Goal: Task Accomplishment & Management: Manage account settings

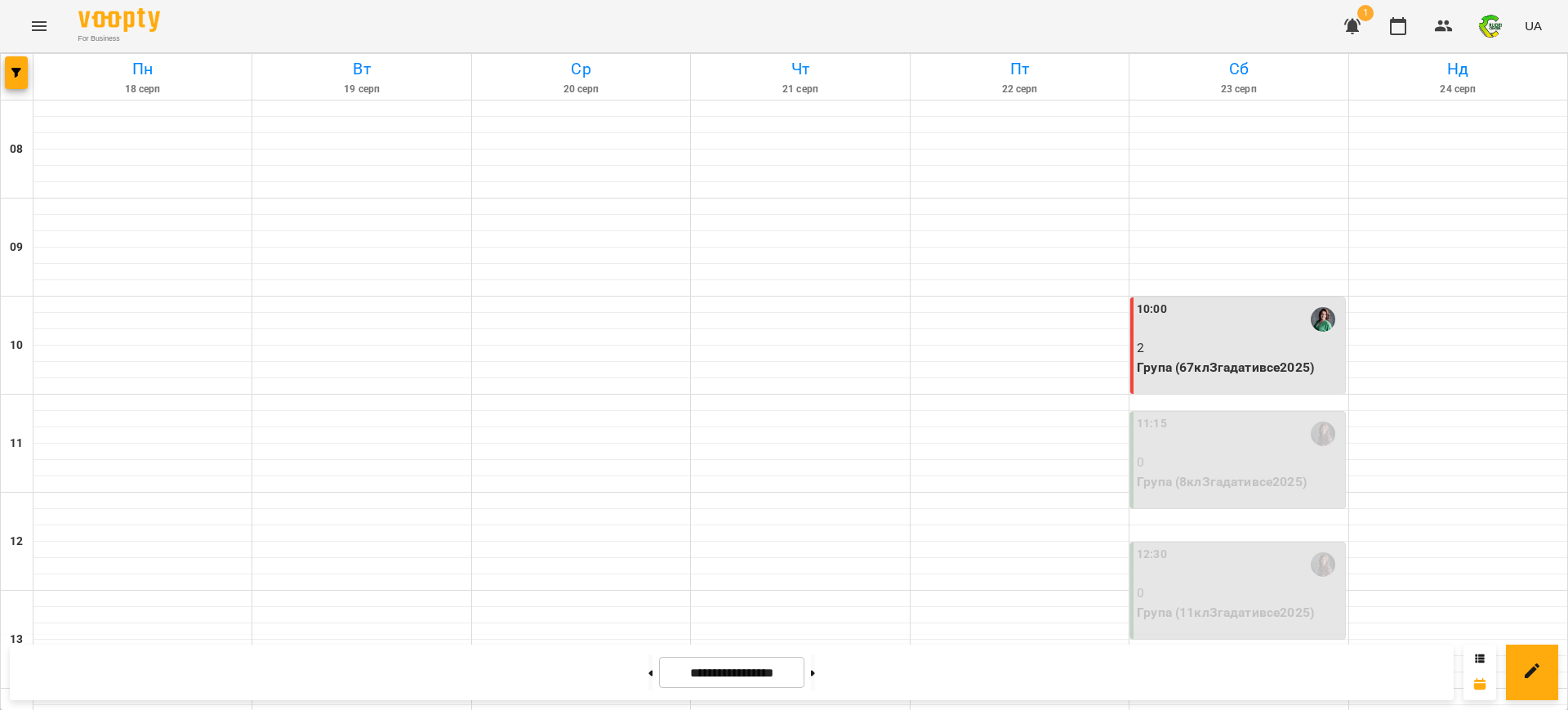
scroll to position [205, 0]
click at [1210, 414] on div "11:15" at bounding box center [1239, 433] width 205 height 38
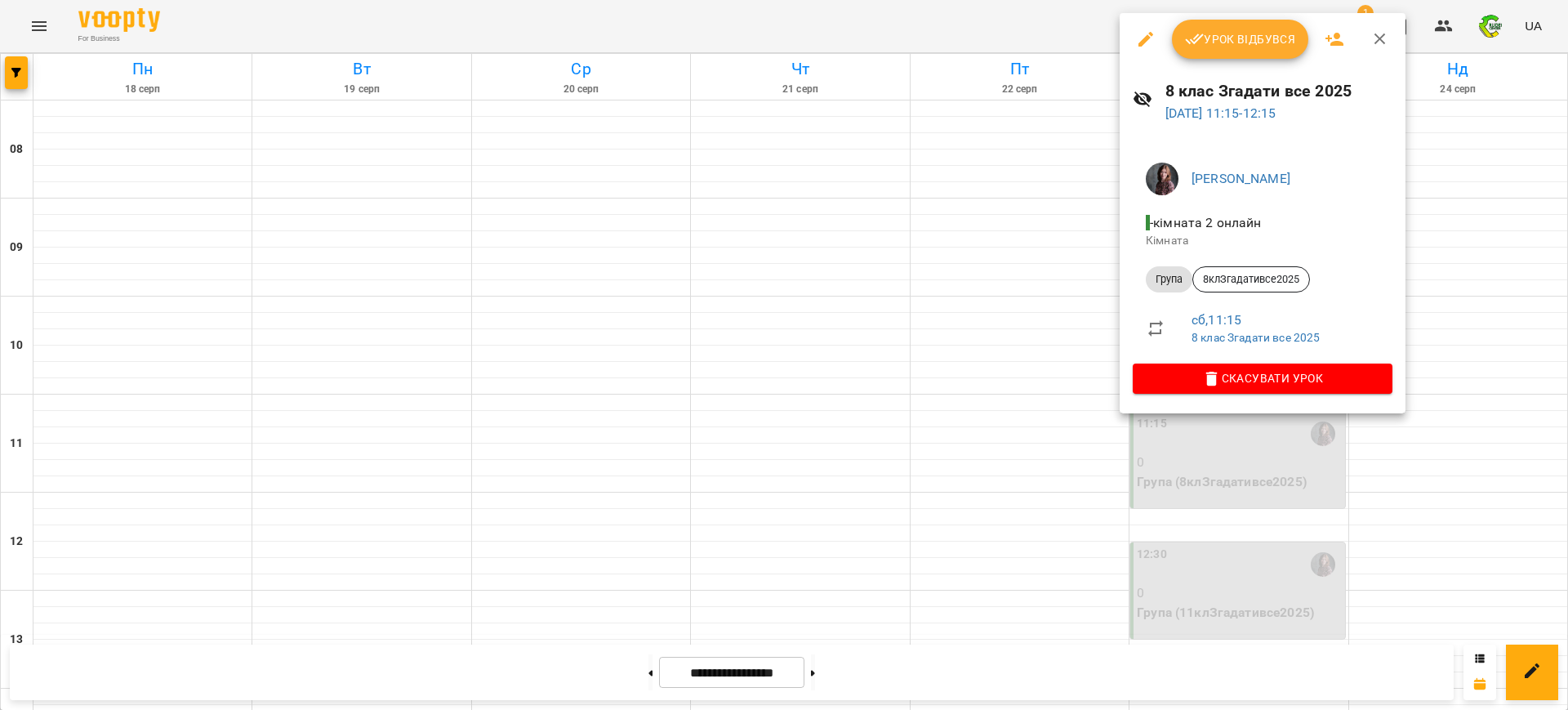
click at [971, 257] on div at bounding box center [784, 355] width 1568 height 710
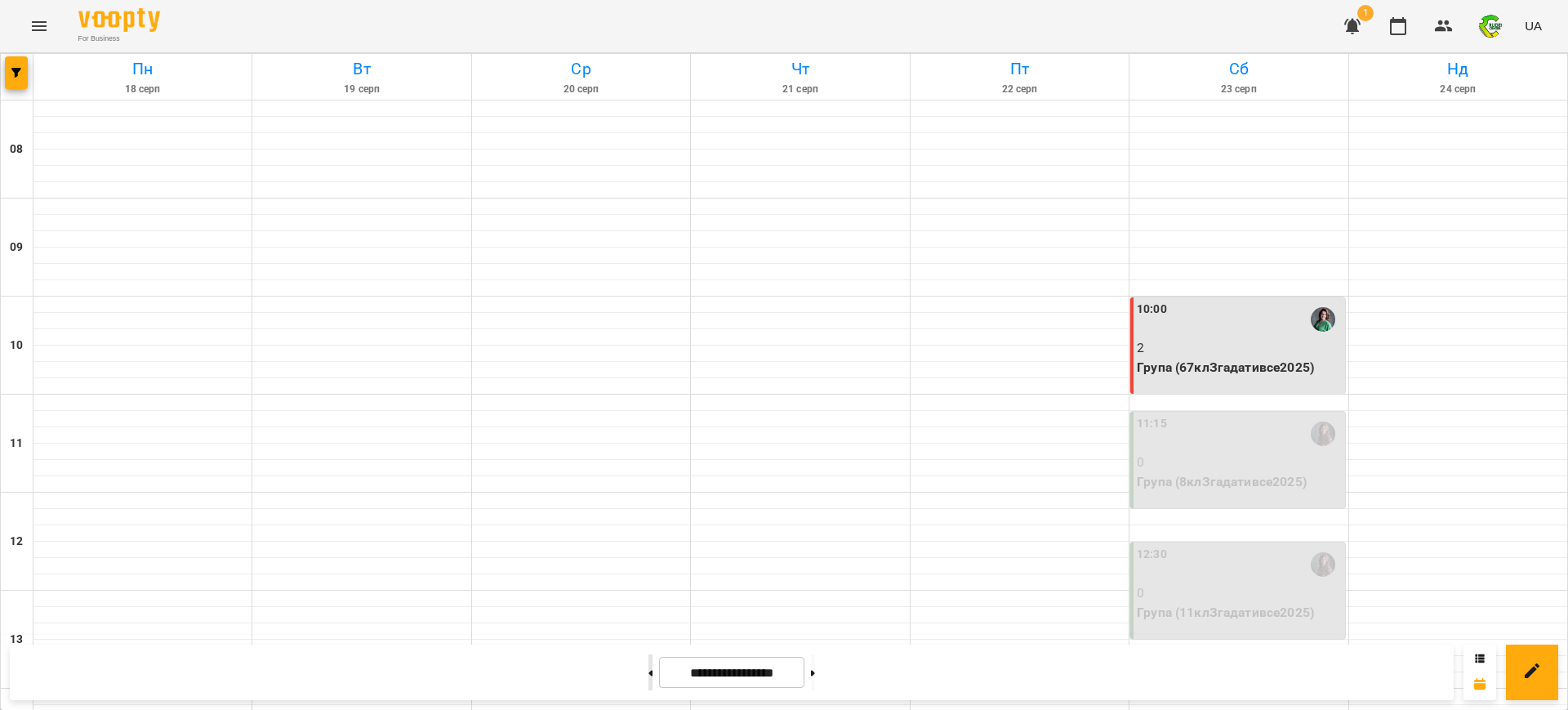
click at [649, 673] on button at bounding box center [651, 672] width 5 height 36
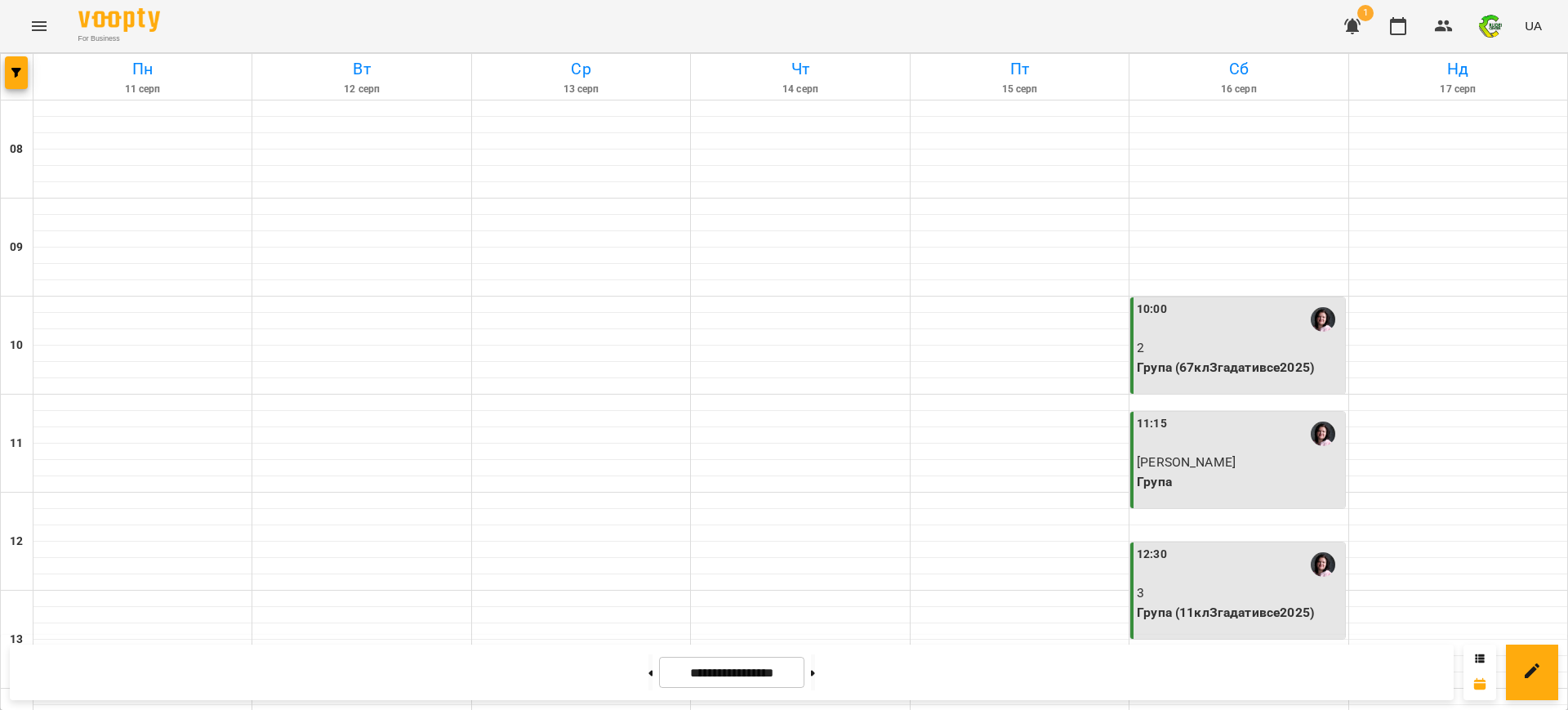
scroll to position [613, 0]
click at [816, 677] on button at bounding box center [813, 672] width 5 height 36
type input "**********"
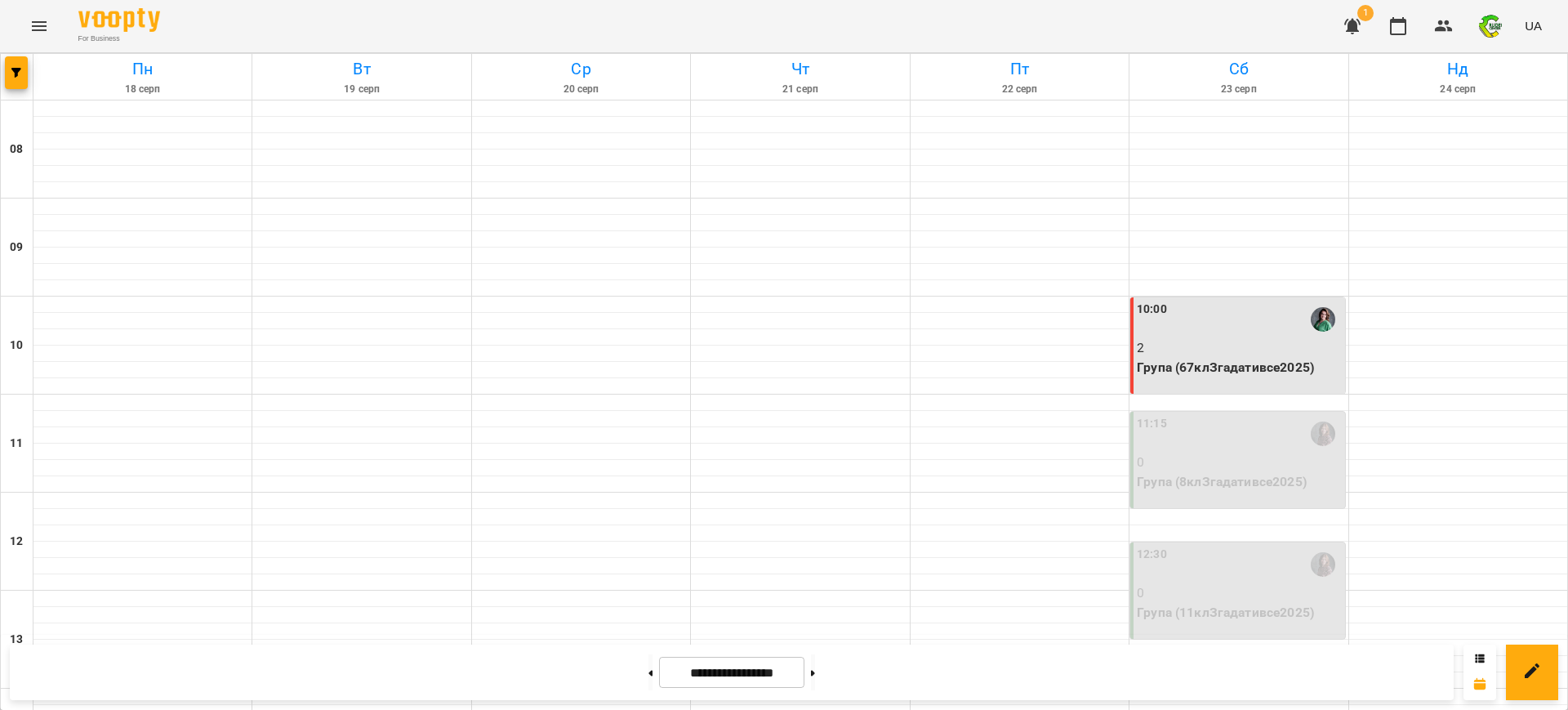
scroll to position [836, 0]
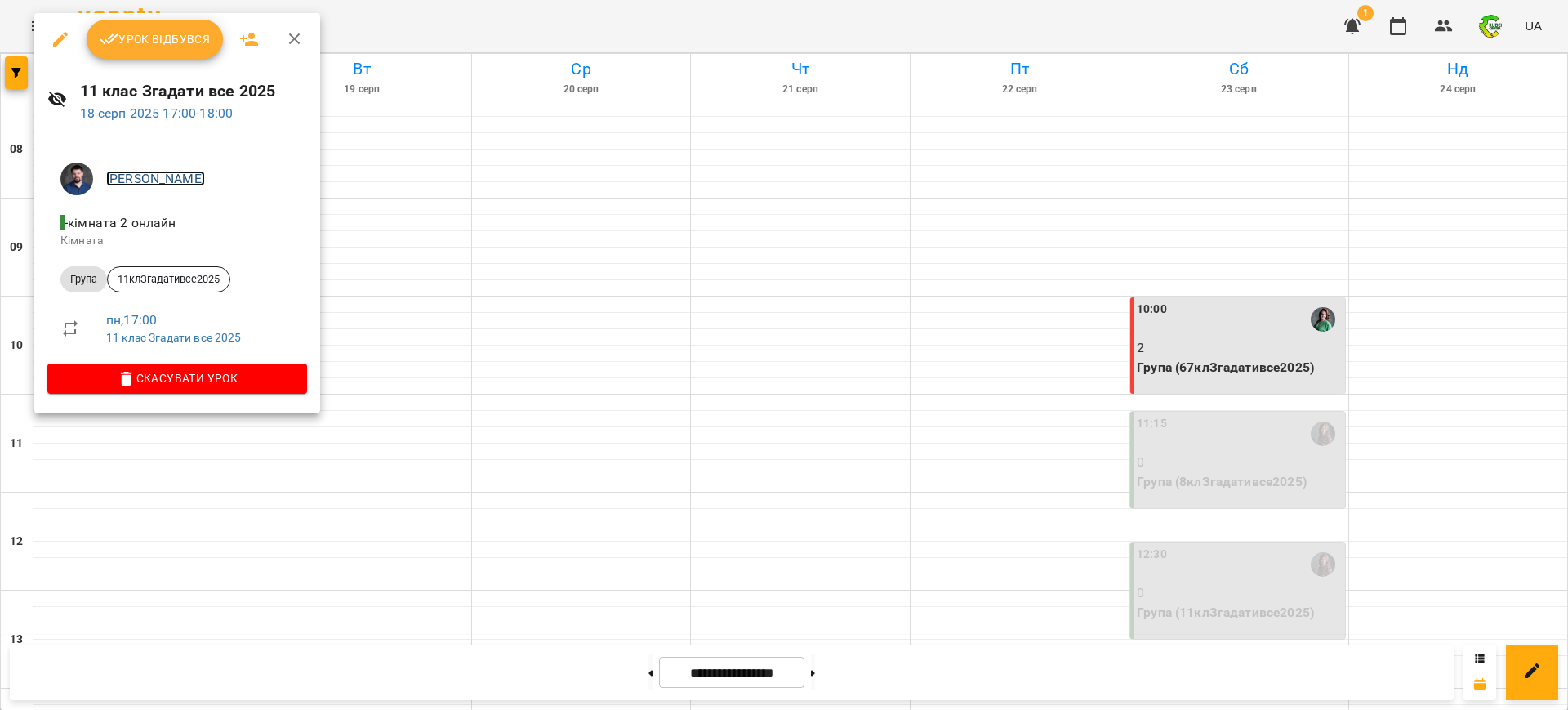
click at [116, 187] on span "Барабашко Максим Сергійович" at bounding box center [200, 179] width 187 height 20
click at [132, 39] on span "Урок відбувся" at bounding box center [155, 40] width 111 height 20
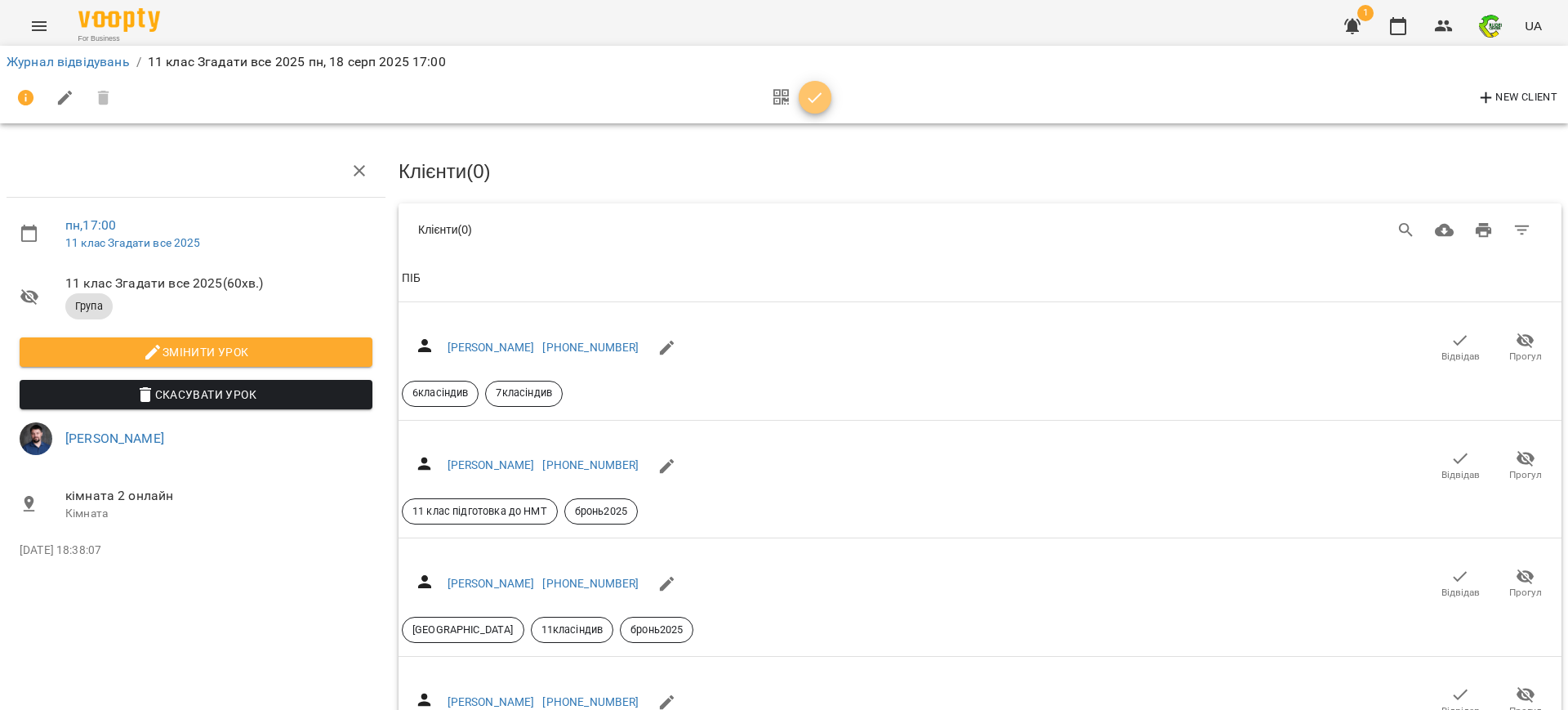
click at [811, 94] on icon "button" at bounding box center [816, 98] width 20 height 20
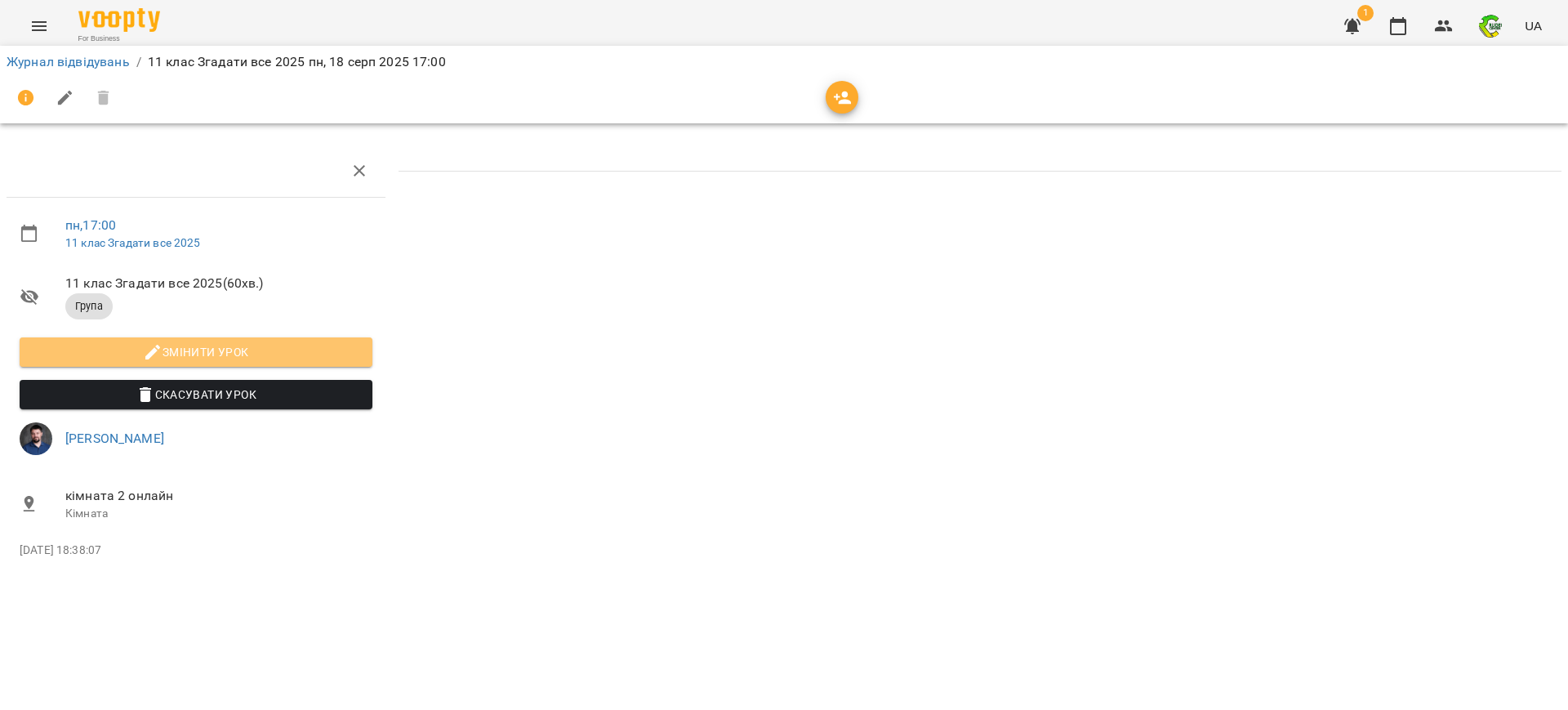
click at [172, 349] on span "Змінити урок" at bounding box center [196, 352] width 327 height 20
select select "*****"
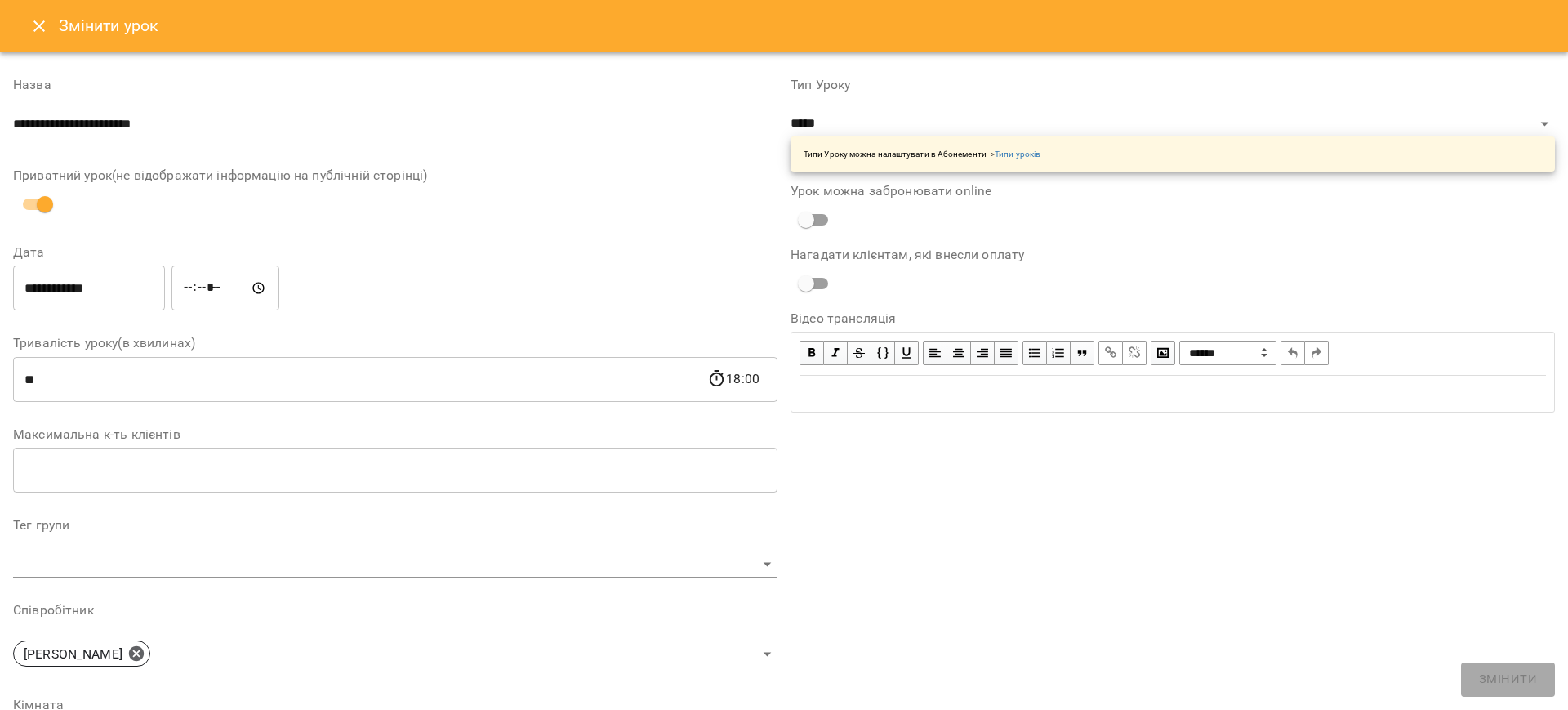
click at [38, 23] on icon "Close" at bounding box center [40, 26] width 20 height 20
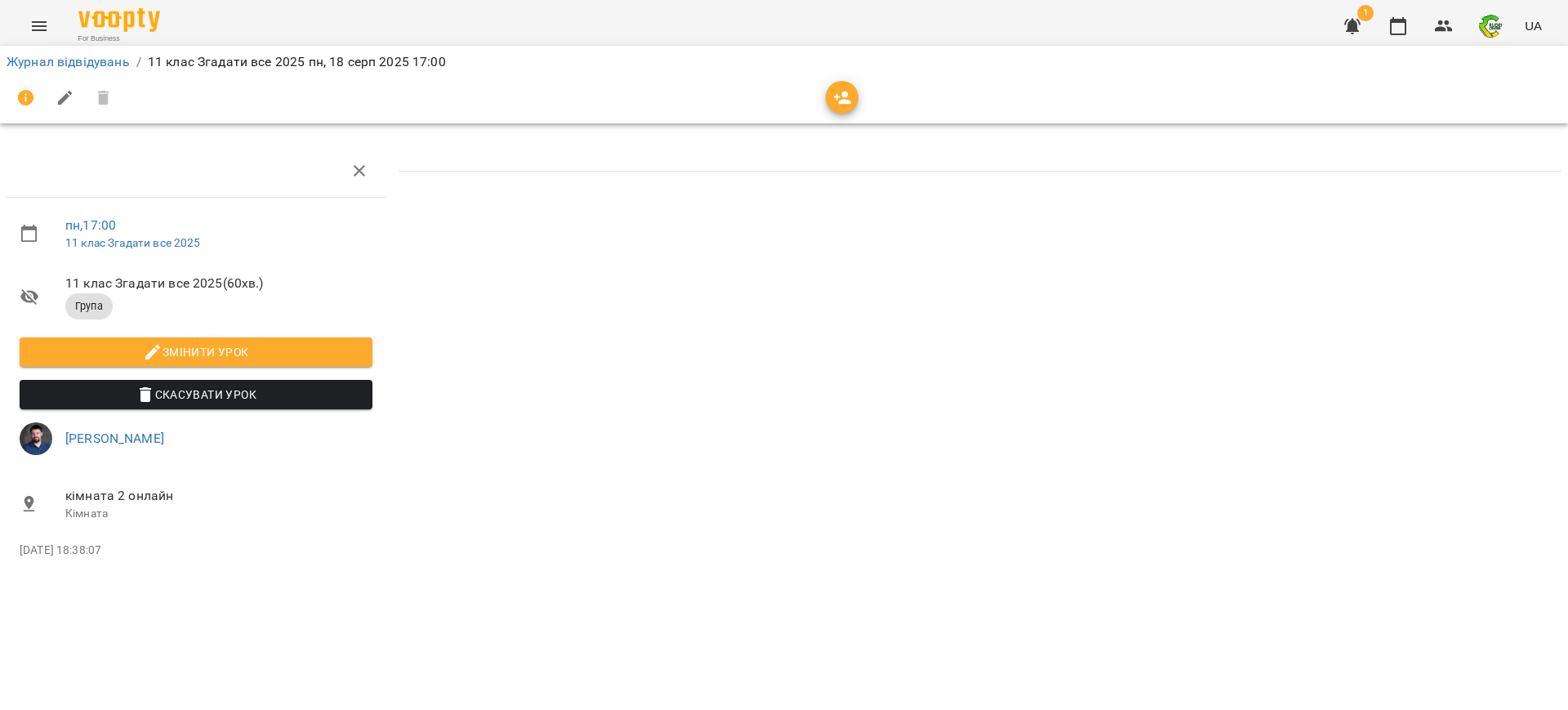
click at [846, 95] on icon "button" at bounding box center [843, 98] width 18 height 14
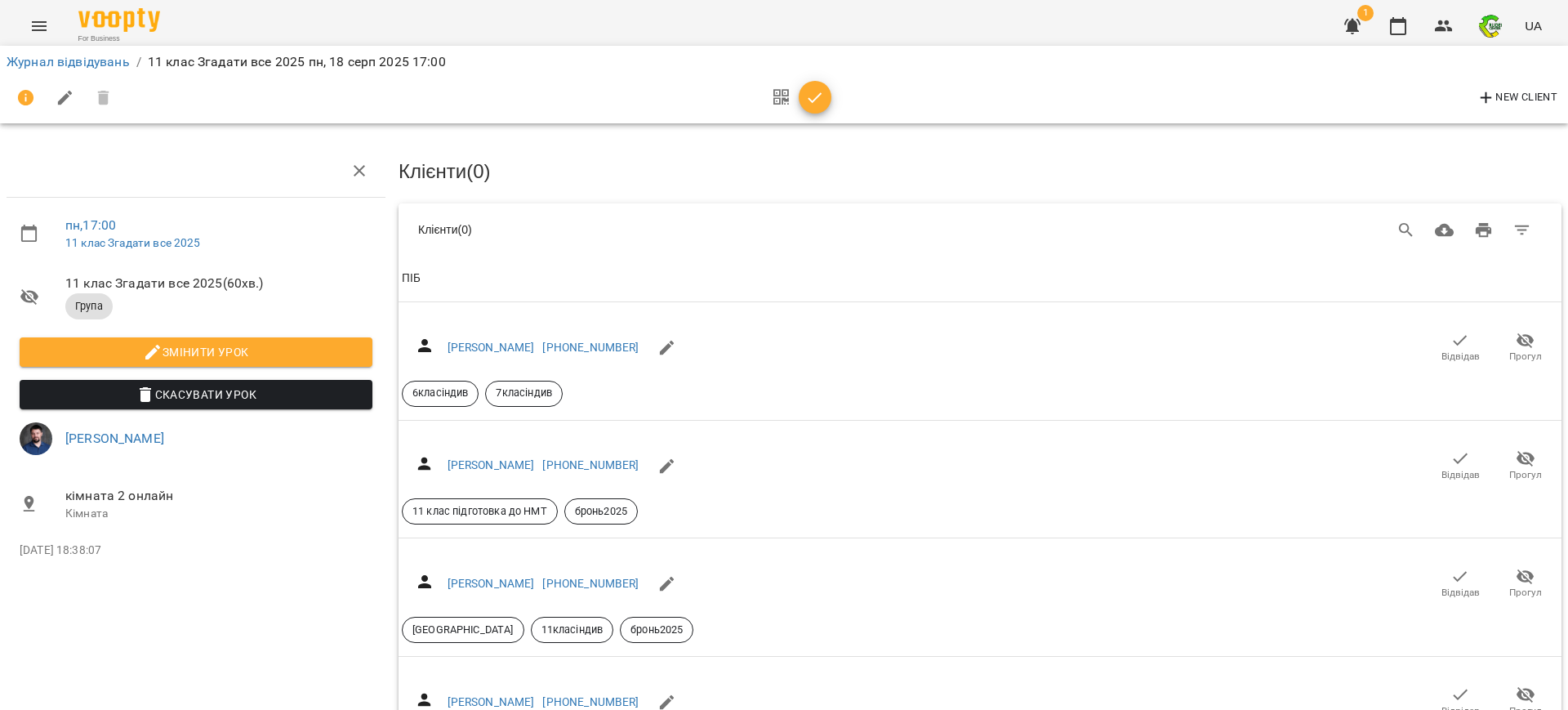
click at [817, 100] on icon "button" at bounding box center [816, 98] width 20 height 20
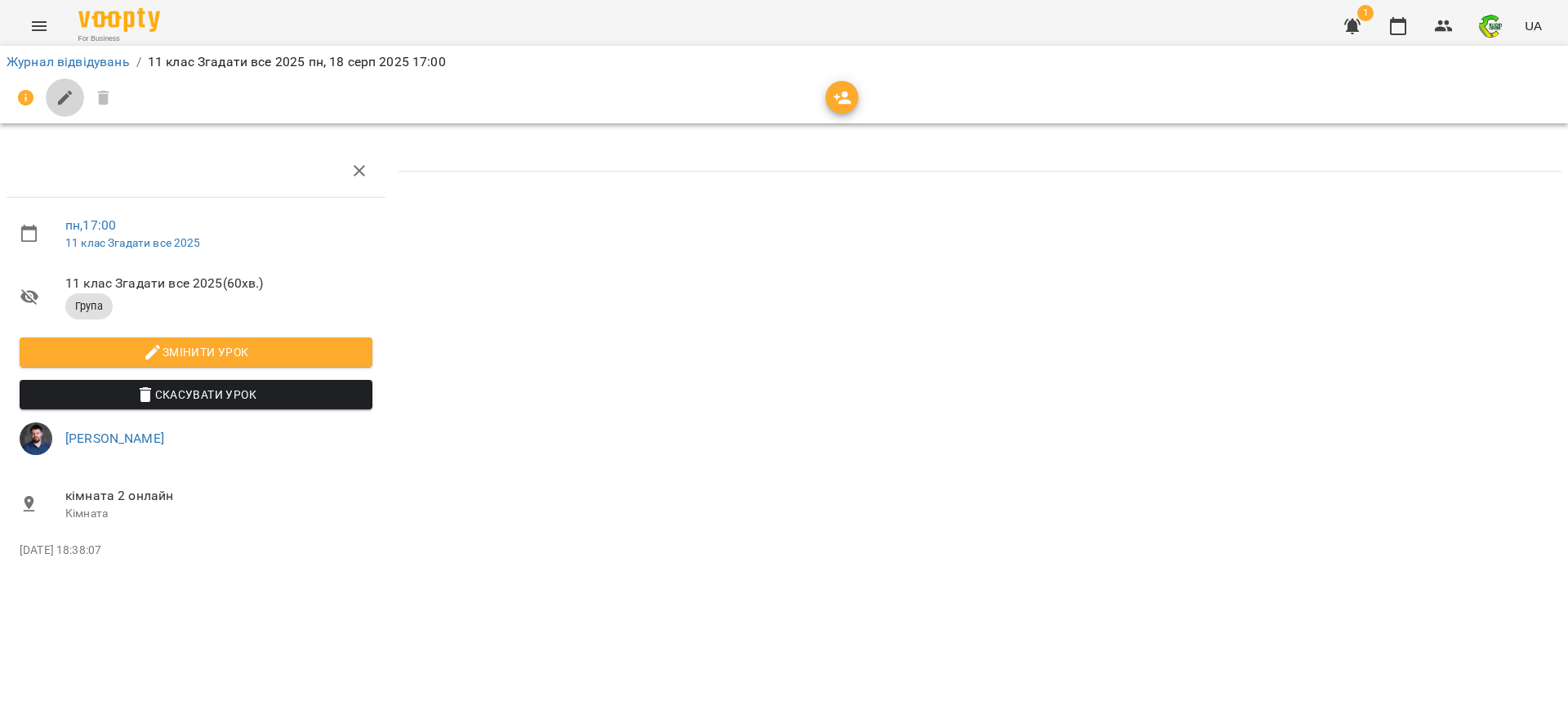
click at [67, 98] on icon "button" at bounding box center [66, 98] width 20 height 20
select select "*****"
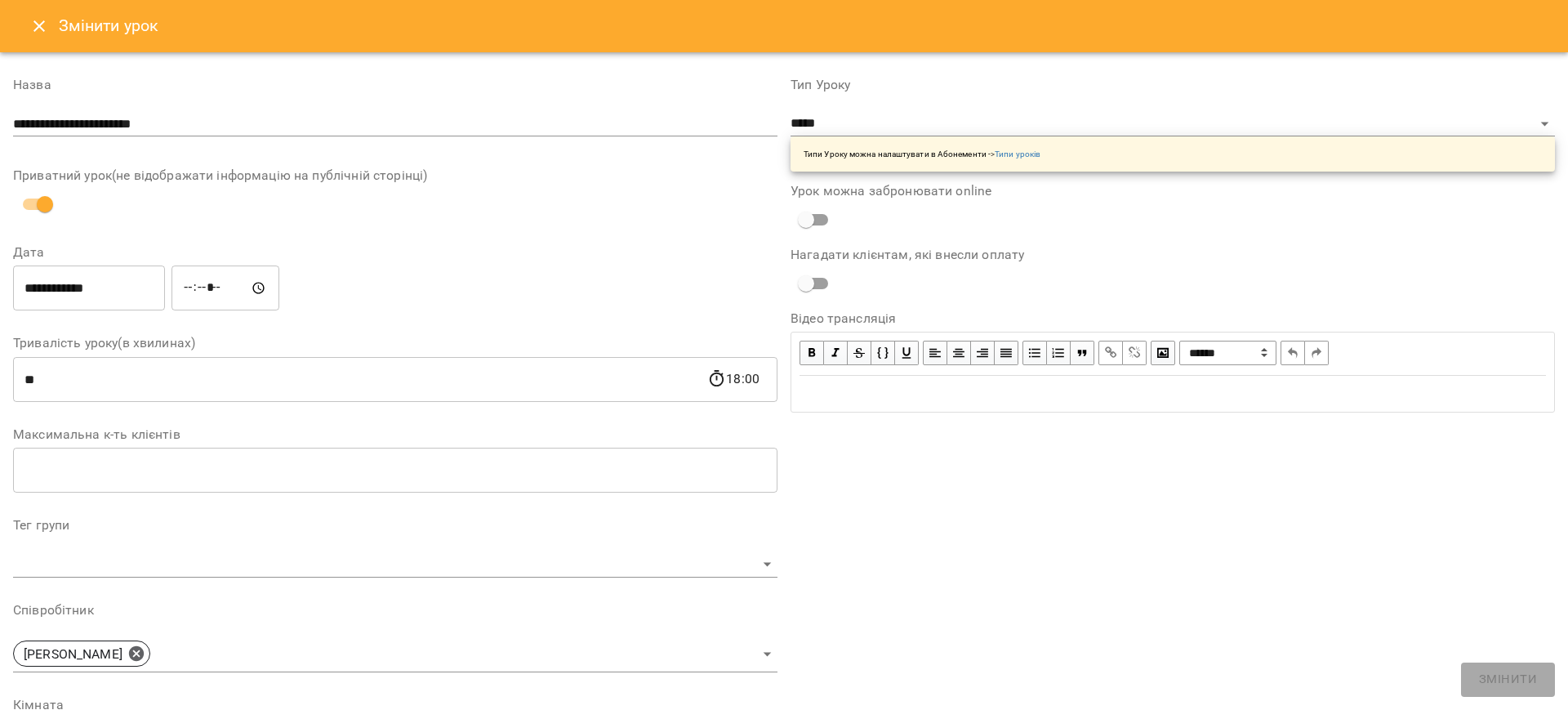
click at [43, 27] on icon "Close" at bounding box center [40, 26] width 20 height 20
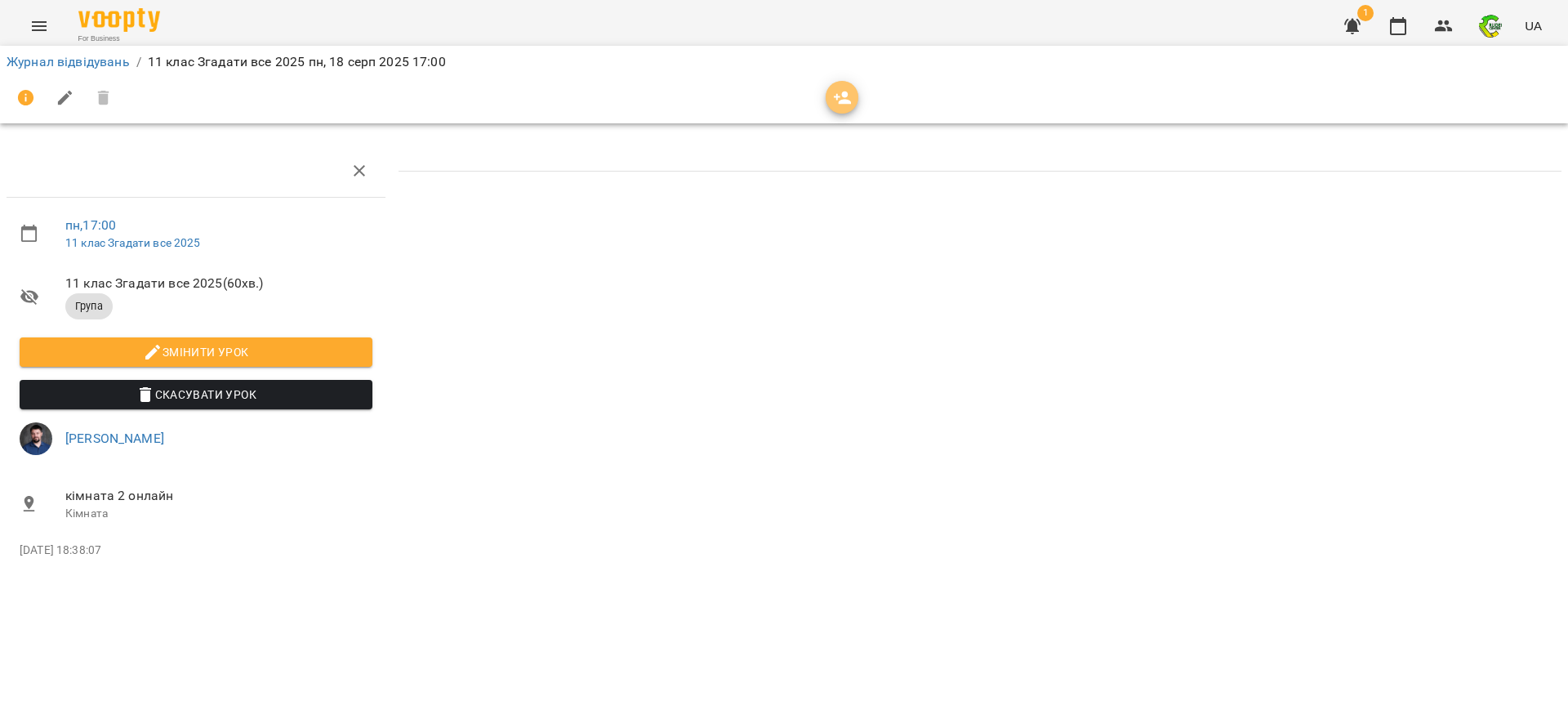
click at [839, 103] on icon "button" at bounding box center [843, 98] width 18 height 14
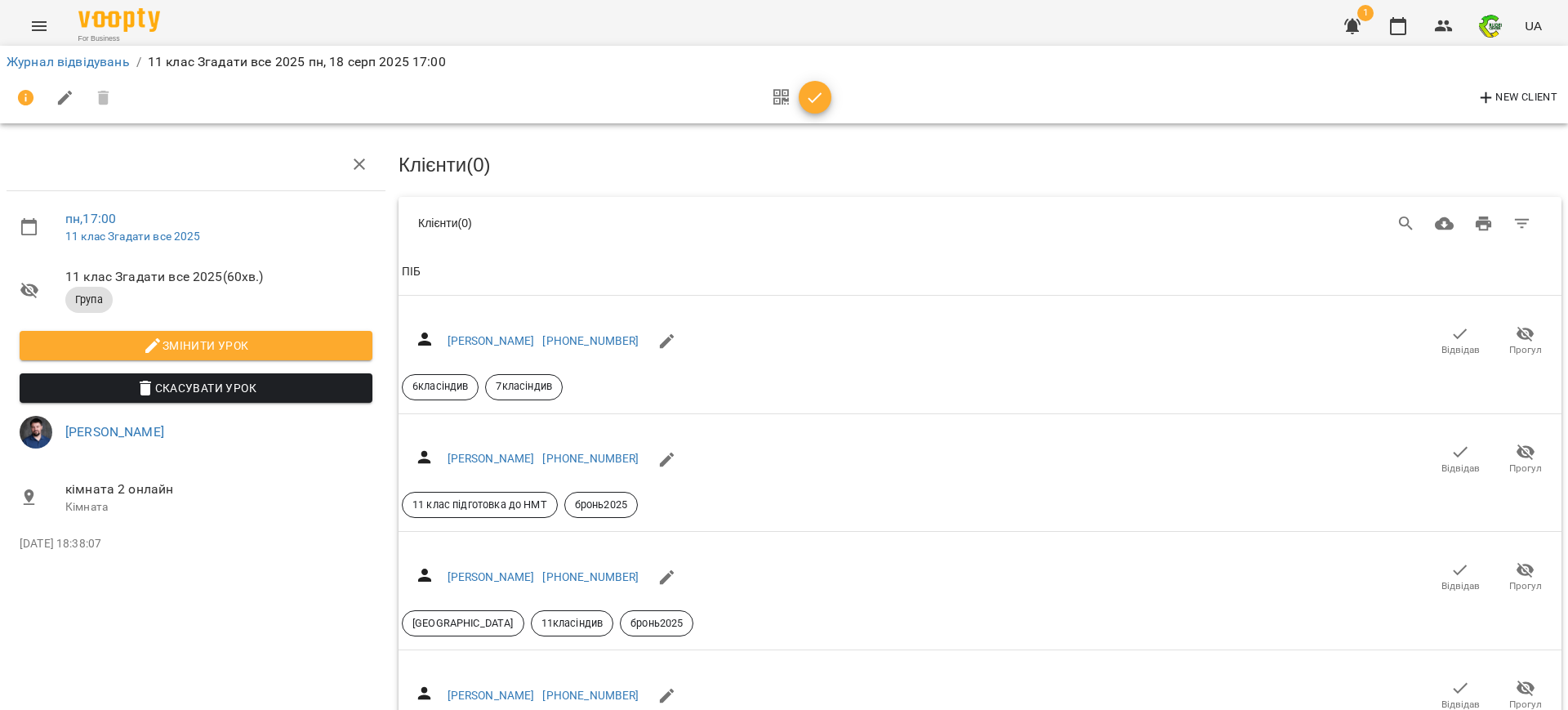
scroll to position [1429, 0]
click at [820, 99] on icon "button" at bounding box center [816, 98] width 20 height 20
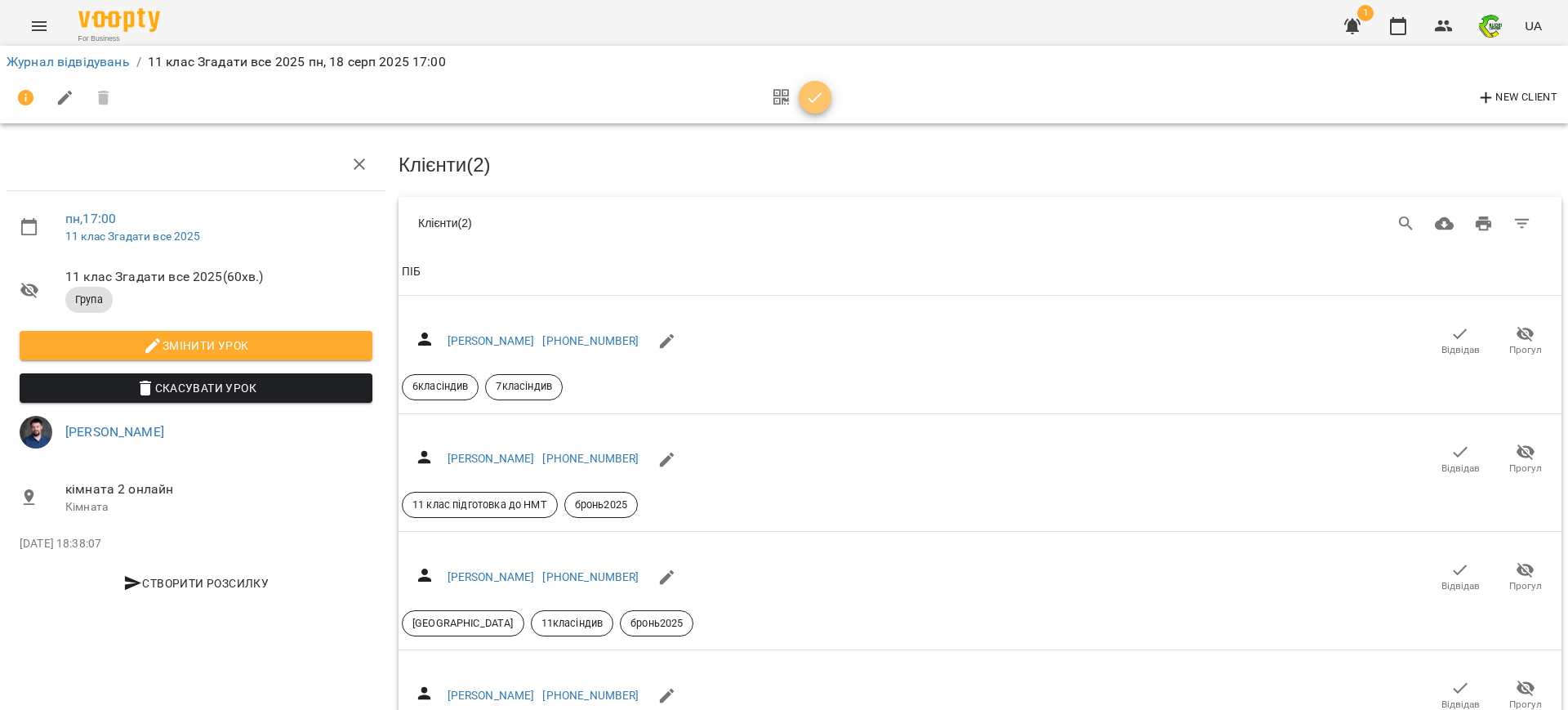
scroll to position [0, 0]
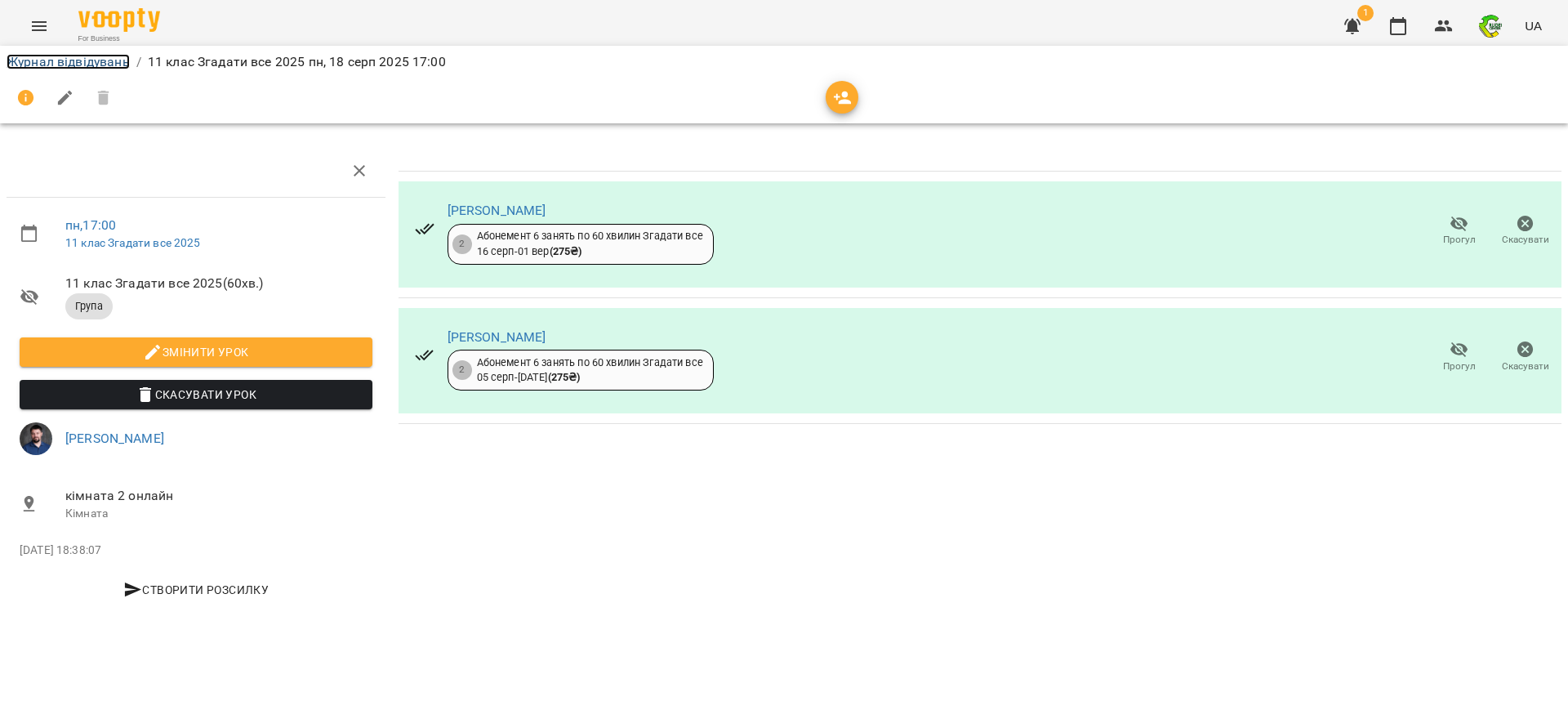
click at [83, 61] on link "Журнал відвідувань" at bounding box center [68, 61] width 123 height 15
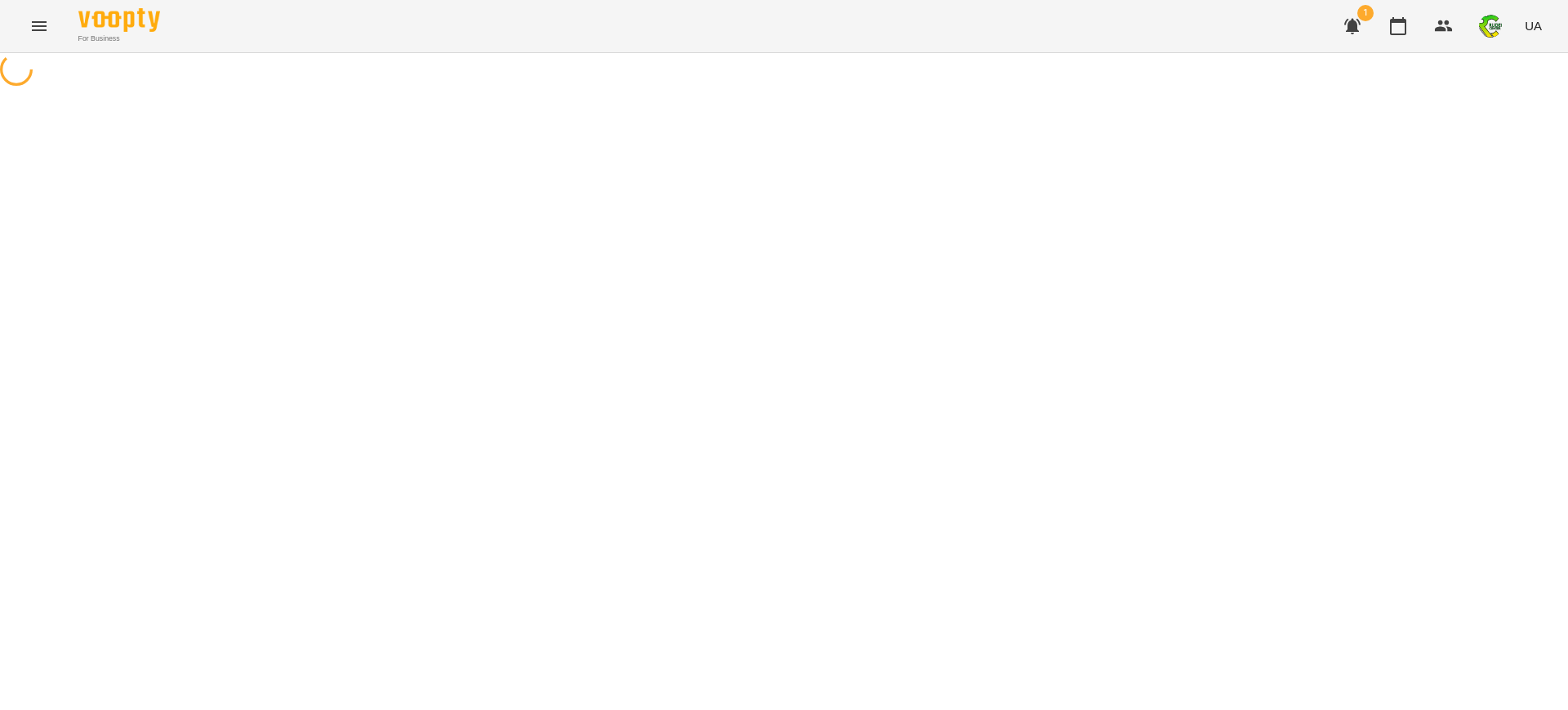
click at [83, 61] on div at bounding box center [784, 71] width 1568 height 37
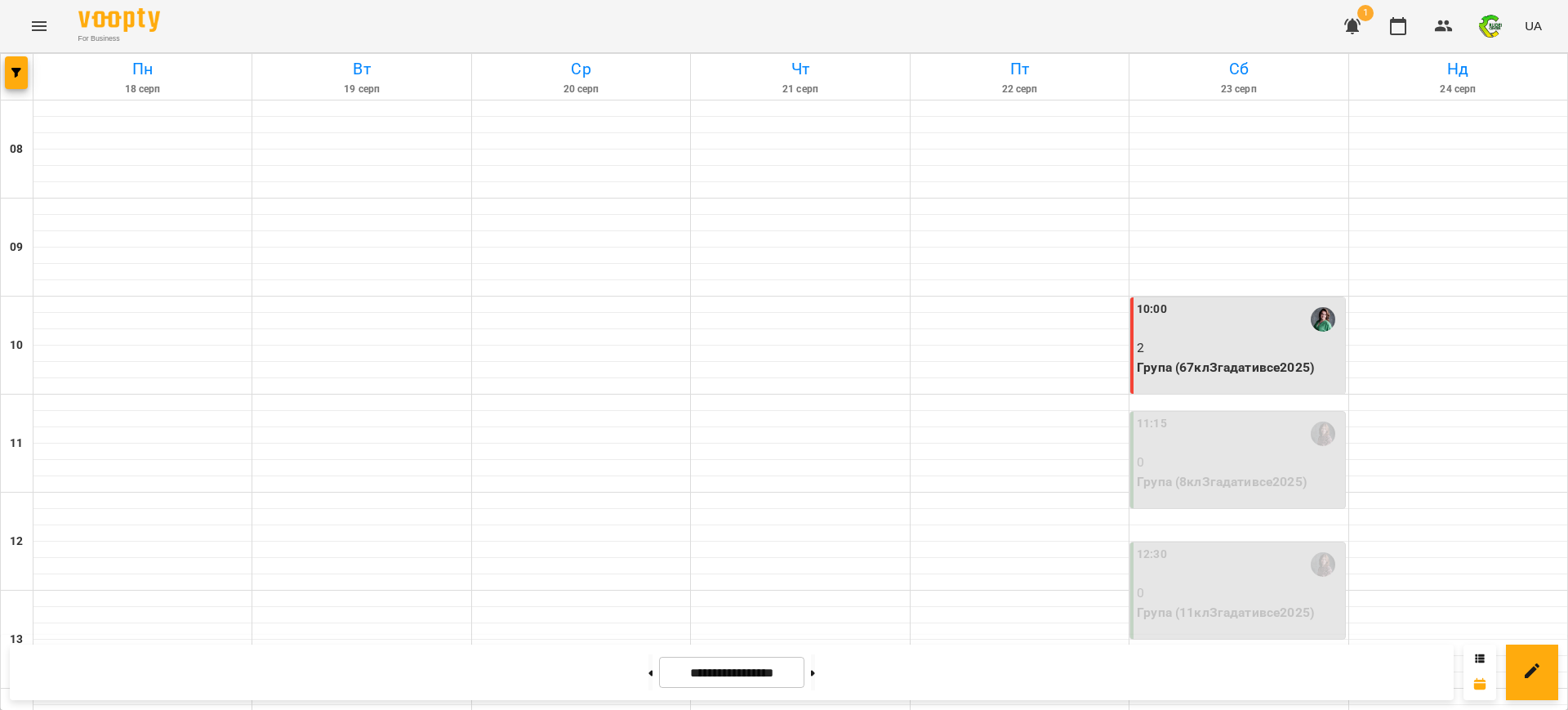
scroll to position [633, 0]
click at [1345, 20] on icon "button" at bounding box center [1353, 26] width 20 height 20
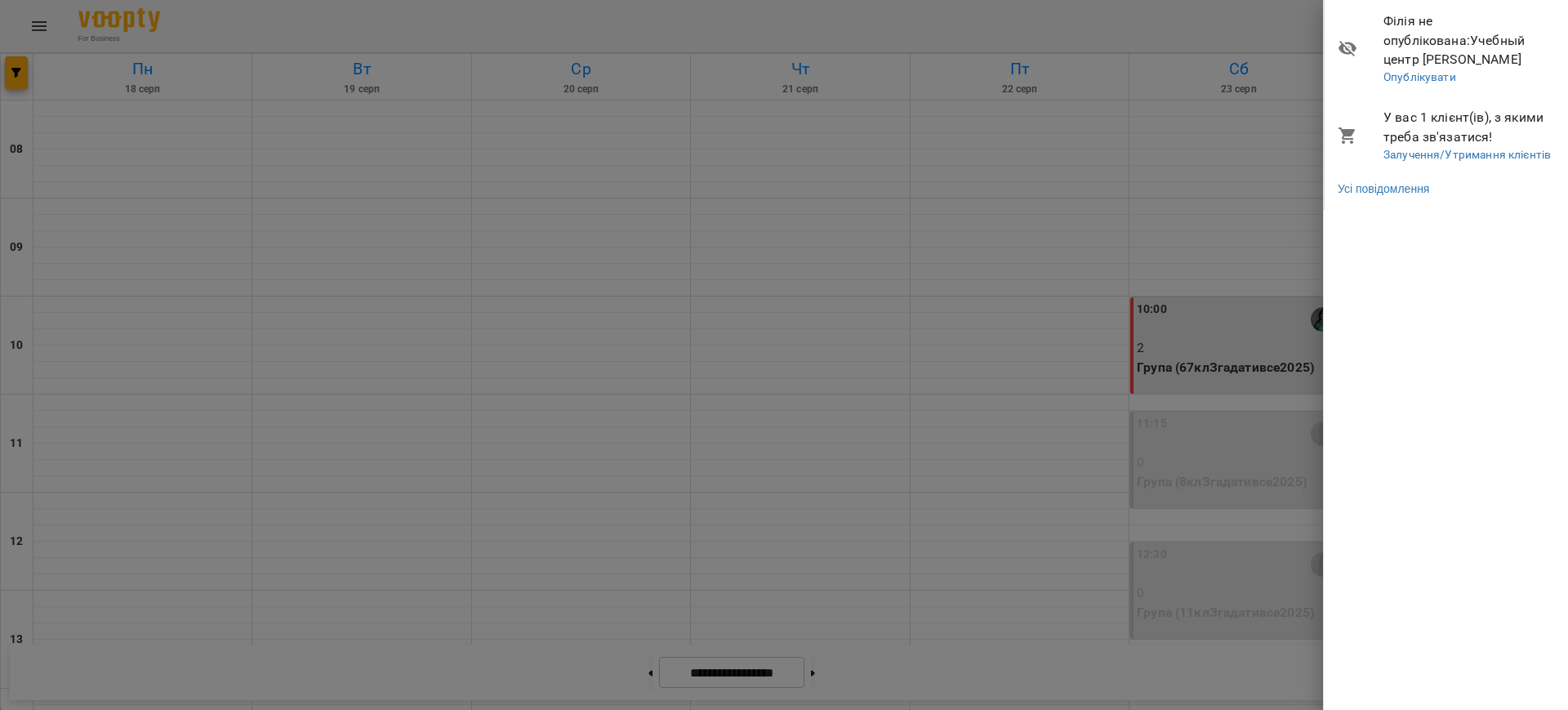
click at [1232, 4] on div at bounding box center [784, 355] width 1568 height 710
